Goal: Find specific page/section

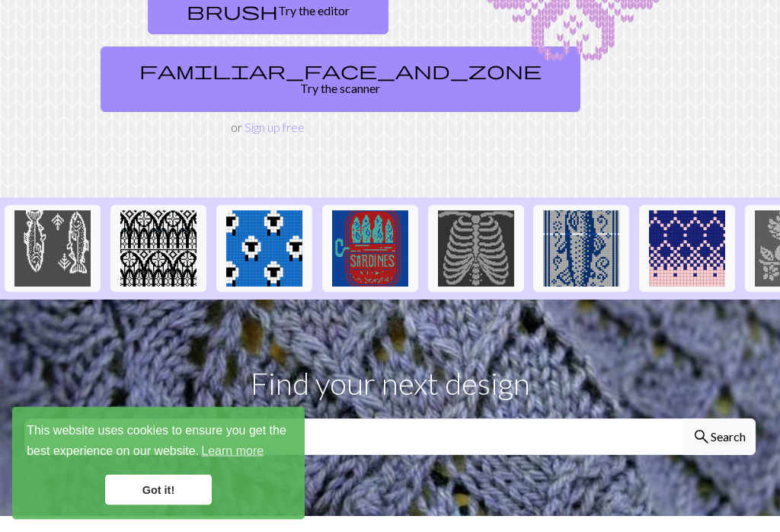
scroll to position [249, 0]
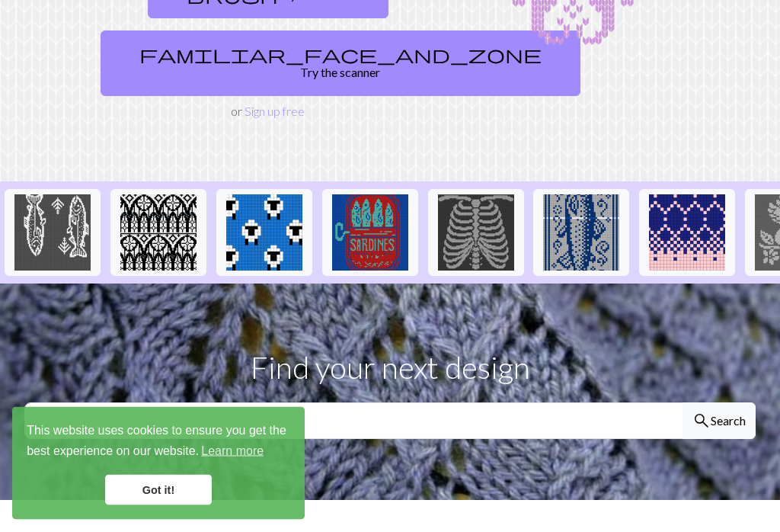
click at [182, 505] on link "Got it!" at bounding box center [158, 490] width 107 height 30
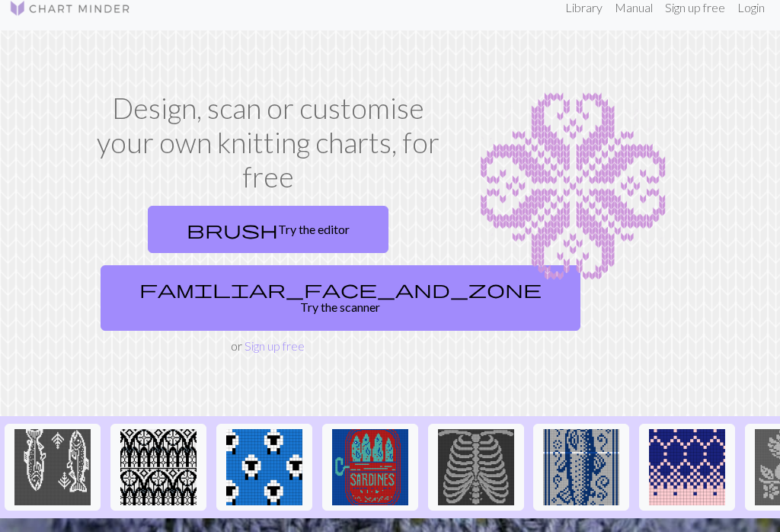
scroll to position [0, 0]
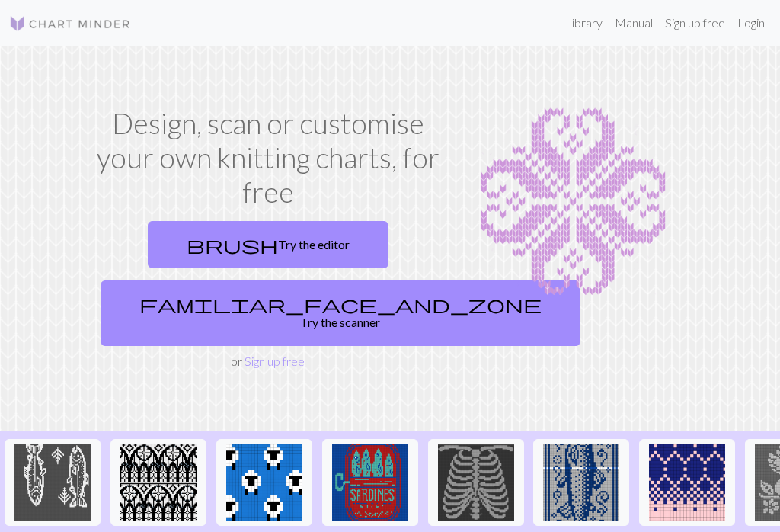
click at [574, 23] on link "Library" at bounding box center [584, 23] width 50 height 30
click at [587, 24] on link "Library" at bounding box center [584, 23] width 50 height 30
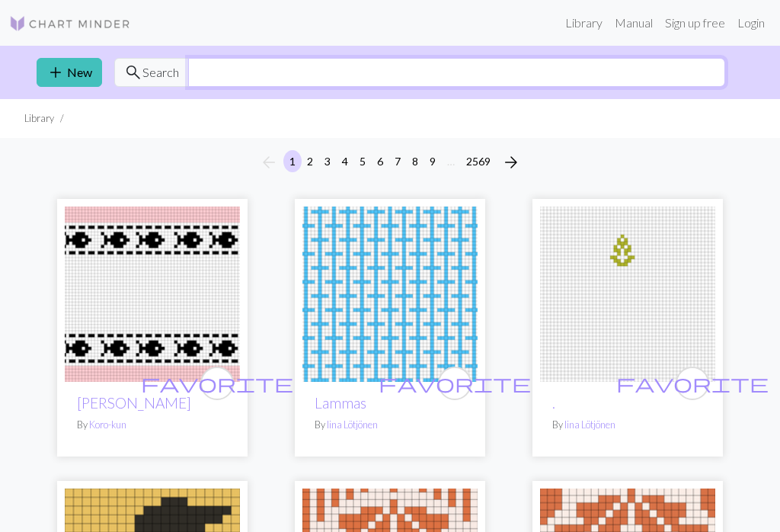
click at [231, 71] on input "text" at bounding box center [456, 72] width 537 height 29
type input "Seagull"
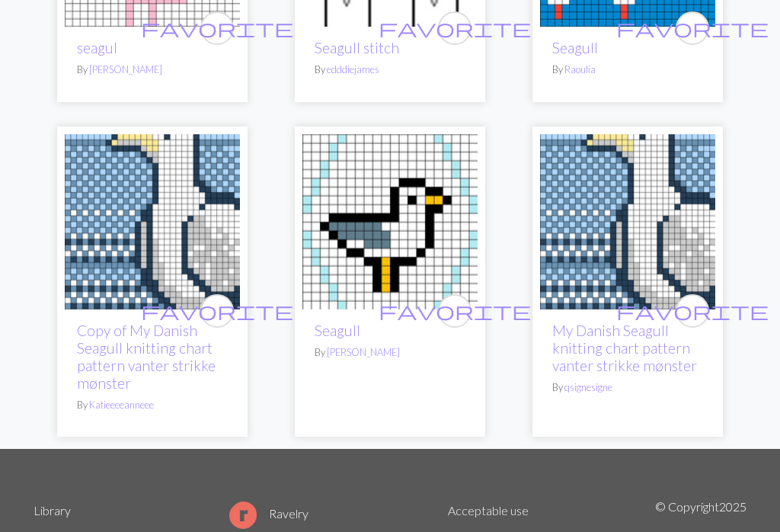
scroll to position [1505, 0]
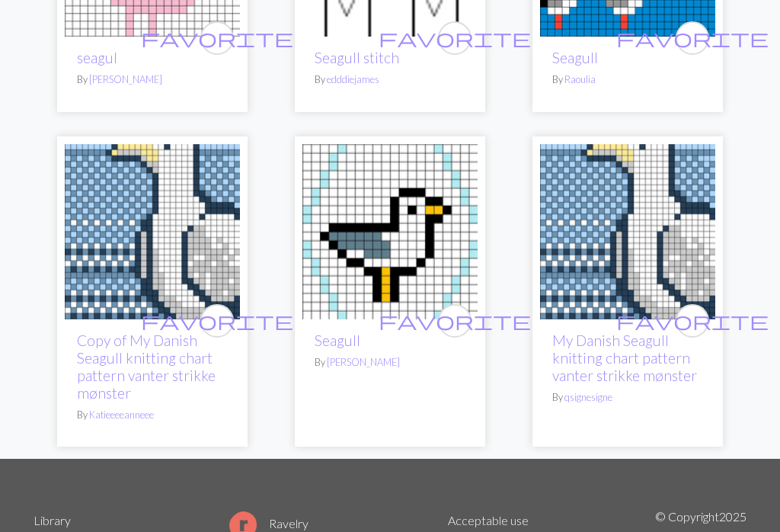
click at [151, 252] on img at bounding box center [152, 231] width 175 height 175
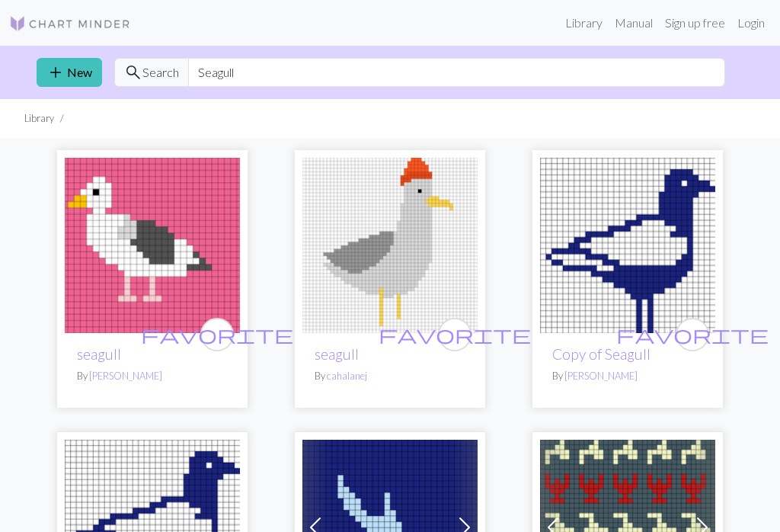
click at [635, 21] on link "Manual" at bounding box center [634, 23] width 50 height 30
